Goal: Information Seeking & Learning: Find specific fact

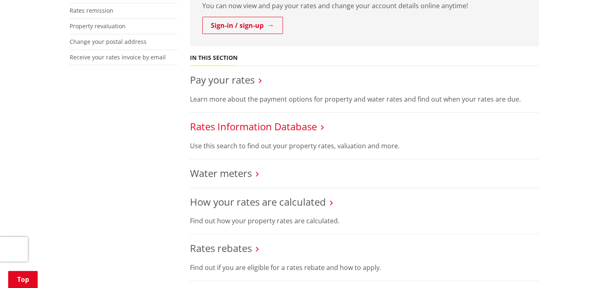
scroll to position [259, 0]
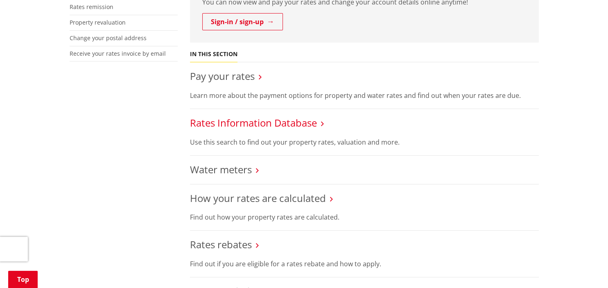
click at [272, 123] on link "Rates Information Database" at bounding box center [253, 123] width 127 height 14
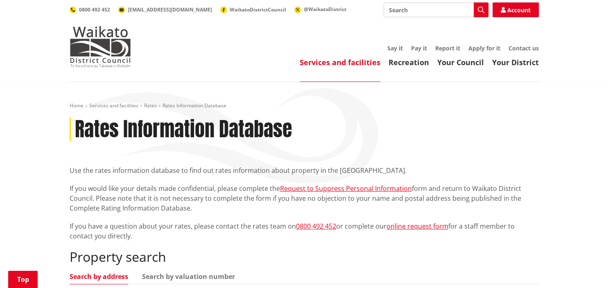
scroll to position [259, 0]
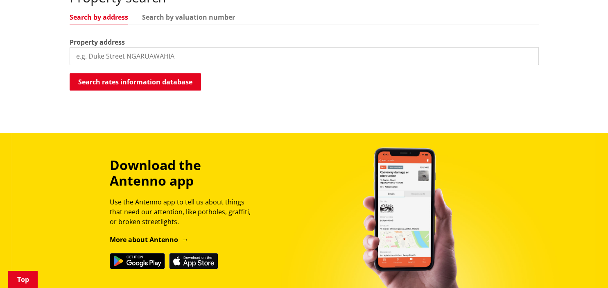
click at [105, 54] on input "search" at bounding box center [304, 56] width 469 height 18
type input "[STREET_ADDRESS]"
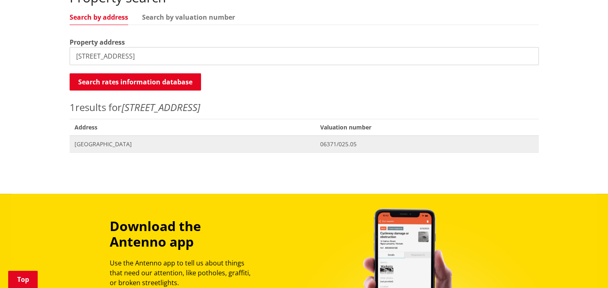
click at [143, 142] on span "[GEOGRAPHIC_DATA]" at bounding box center [192, 144] width 236 height 8
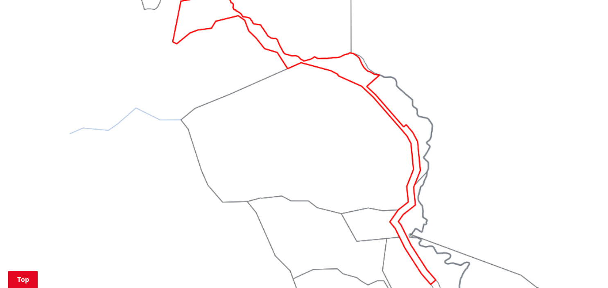
scroll to position [475, 0]
